Goal: Task Accomplishment & Management: Manage account settings

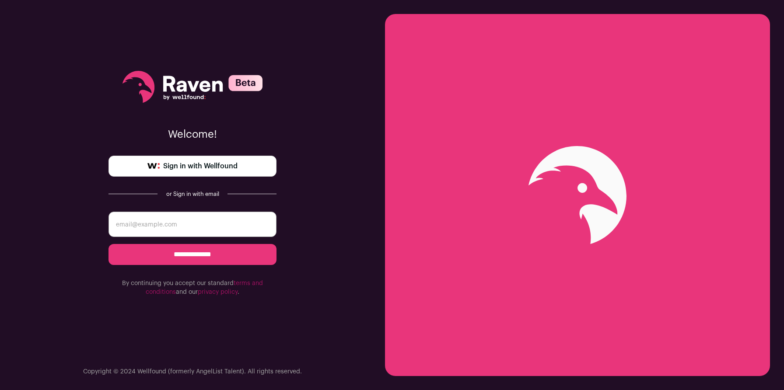
click at [152, 233] on input "email" at bounding box center [192, 224] width 168 height 25
type input "[EMAIL_ADDRESS][PERSON_NAME][DOMAIN_NAME]"
click at [166, 258] on input "**********" at bounding box center [192, 254] width 168 height 21
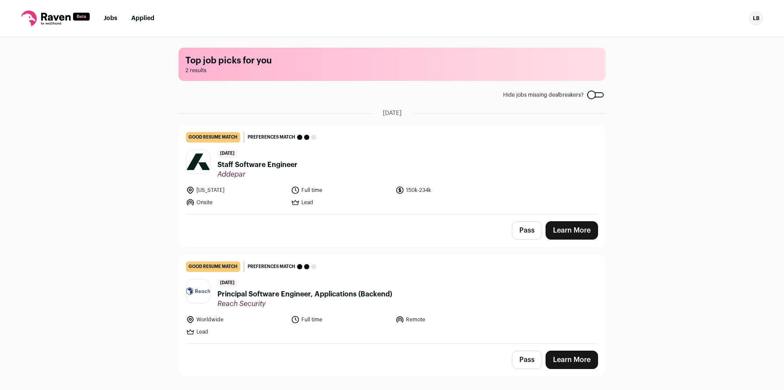
click at [750, 21] on div "LB" at bounding box center [756, 18] width 14 height 14
click at [701, 37] on link "Settings" at bounding box center [714, 40] width 97 height 21
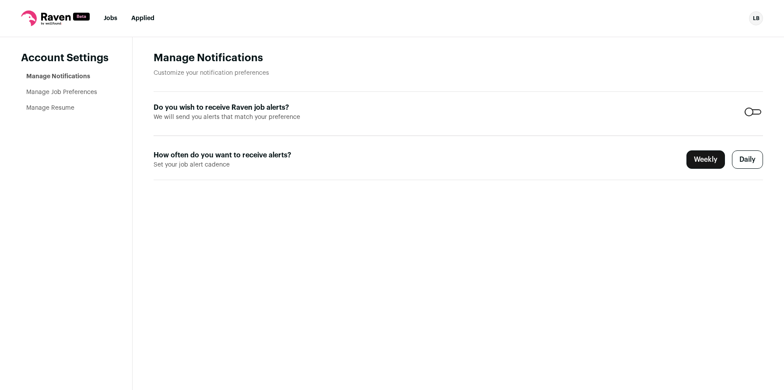
click at [750, 109] on div at bounding box center [752, 111] width 17 height 5
click at [80, 91] on link "Manage Job Preferences" at bounding box center [61, 92] width 71 height 6
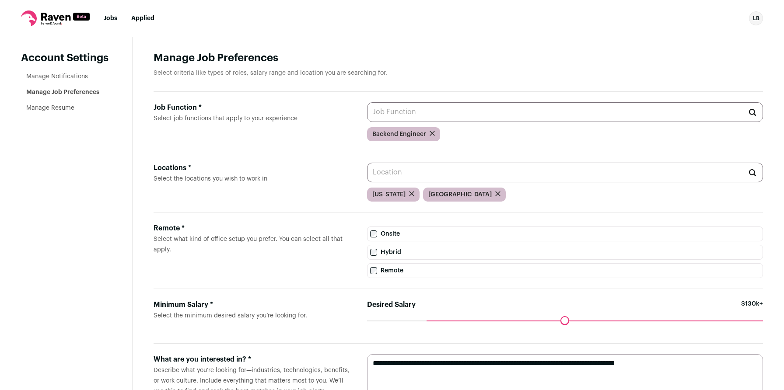
click at [66, 107] on link "Manage Resume" at bounding box center [50, 108] width 48 height 6
